Goal: Task Accomplishment & Management: Manage account settings

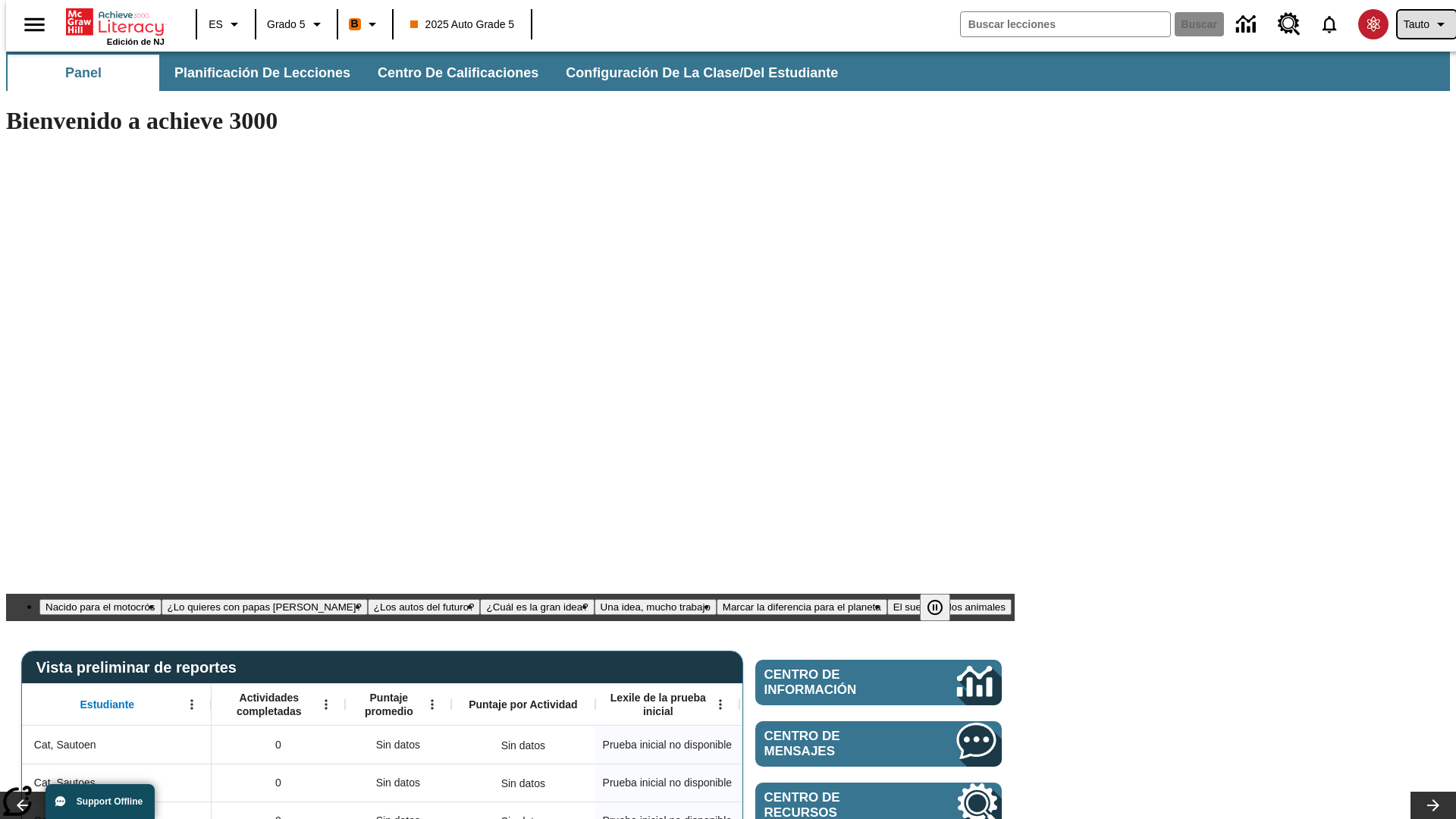
click at [1419, 25] on span "Tauto" at bounding box center [1416, 25] width 26 height 16
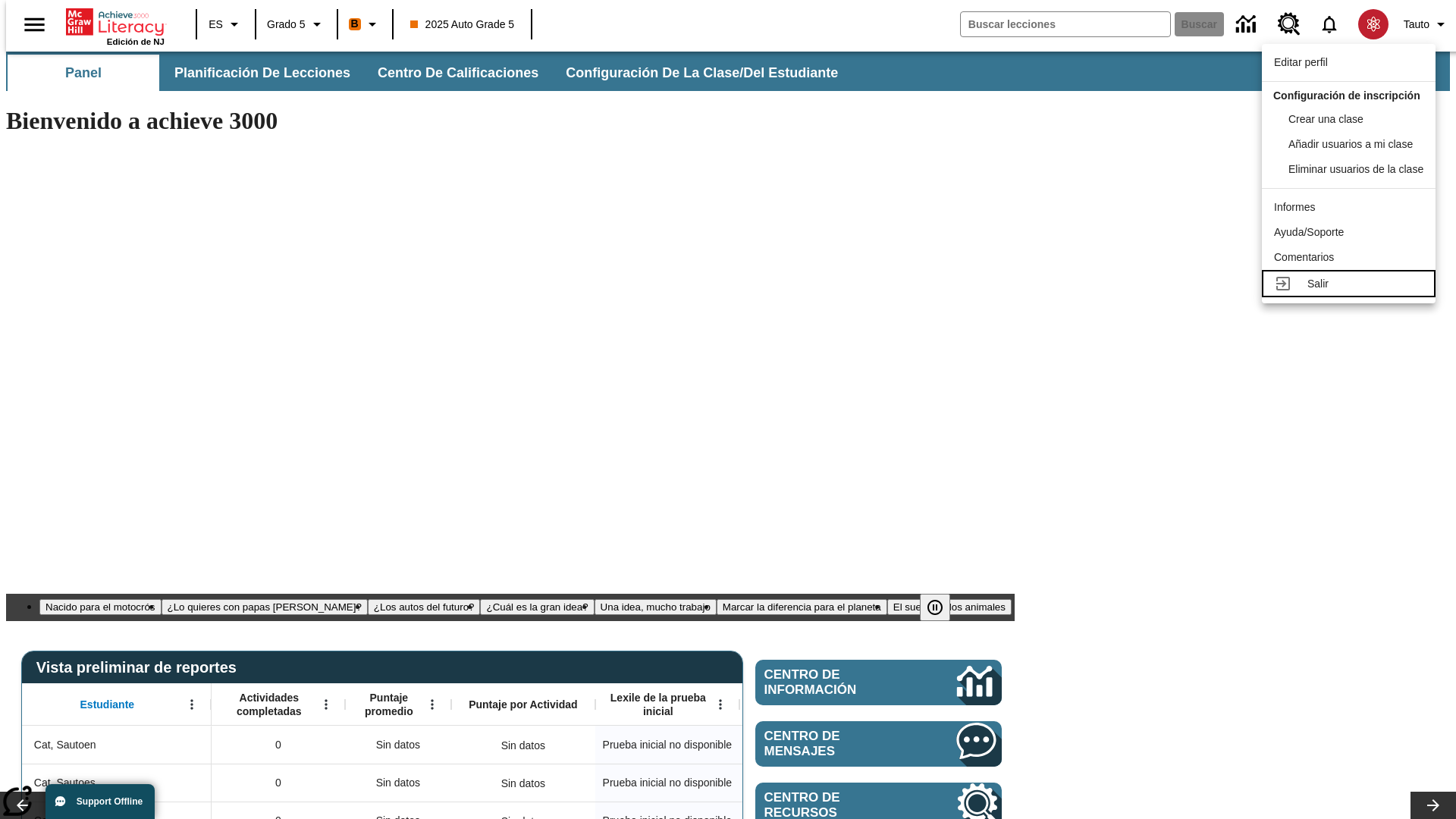
click at [1352, 292] on div "Salir" at bounding box center [1366, 283] width 116 height 16
